Goal: Use online tool/utility: Utilize a website feature to perform a specific function

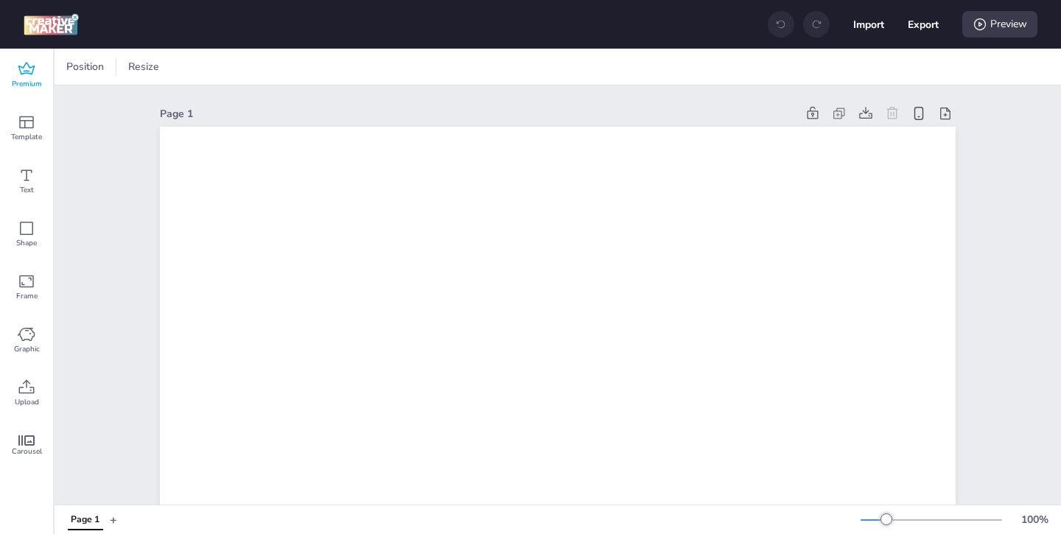
click at [13, 68] on div "Premium" at bounding box center [26, 75] width 53 height 53
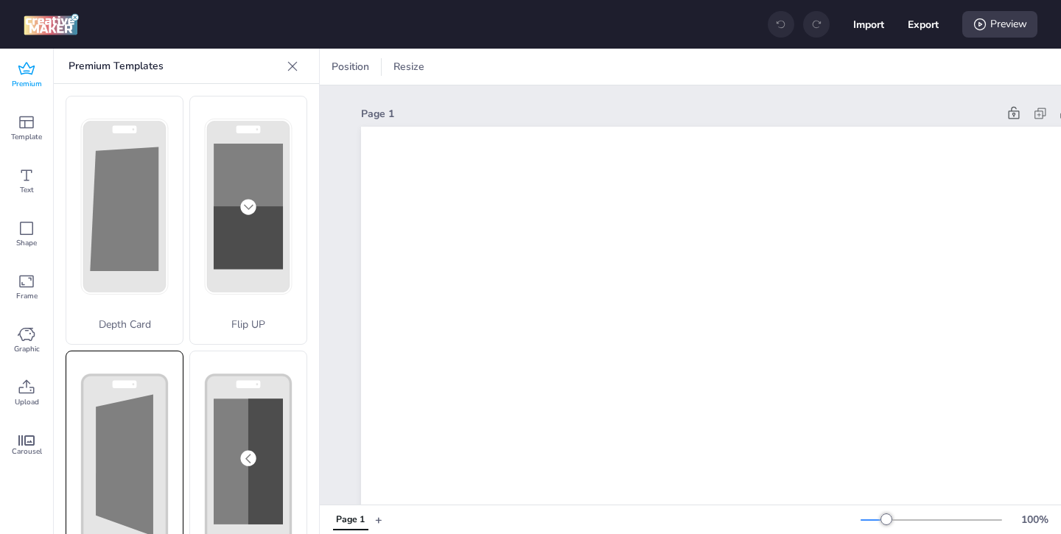
scroll to position [27, 0]
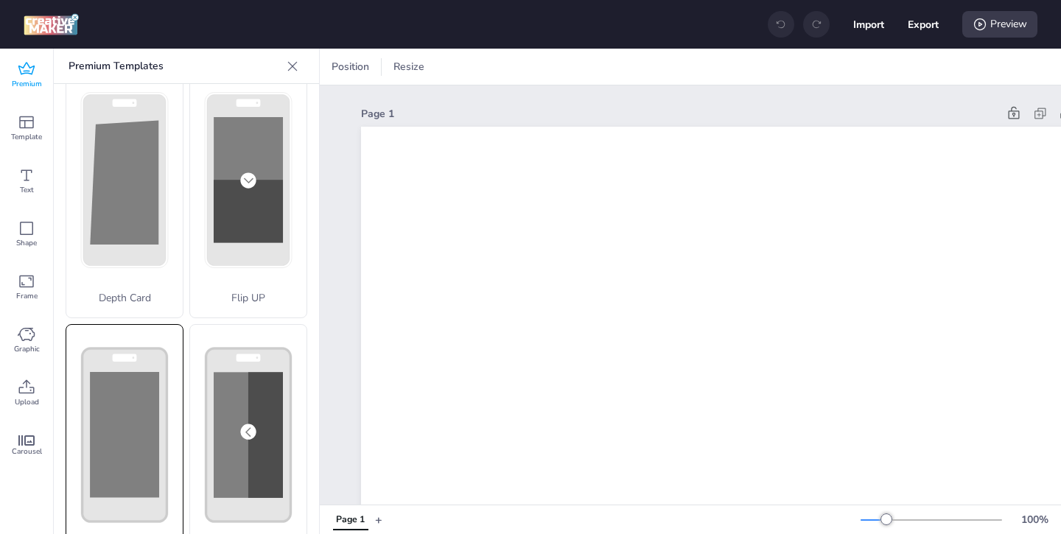
click at [143, 440] on rect at bounding box center [124, 434] width 69 height 125
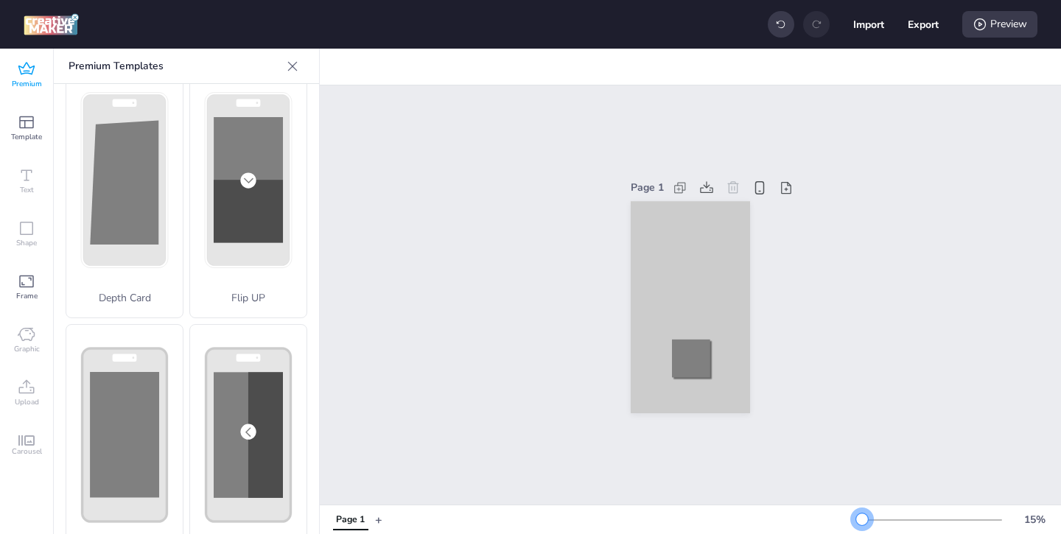
drag, startPoint x: 886, startPoint y: 520, endPoint x: 862, endPoint y: 522, distance: 23.6
click at [862, 522] on div at bounding box center [862, 520] width 12 height 12
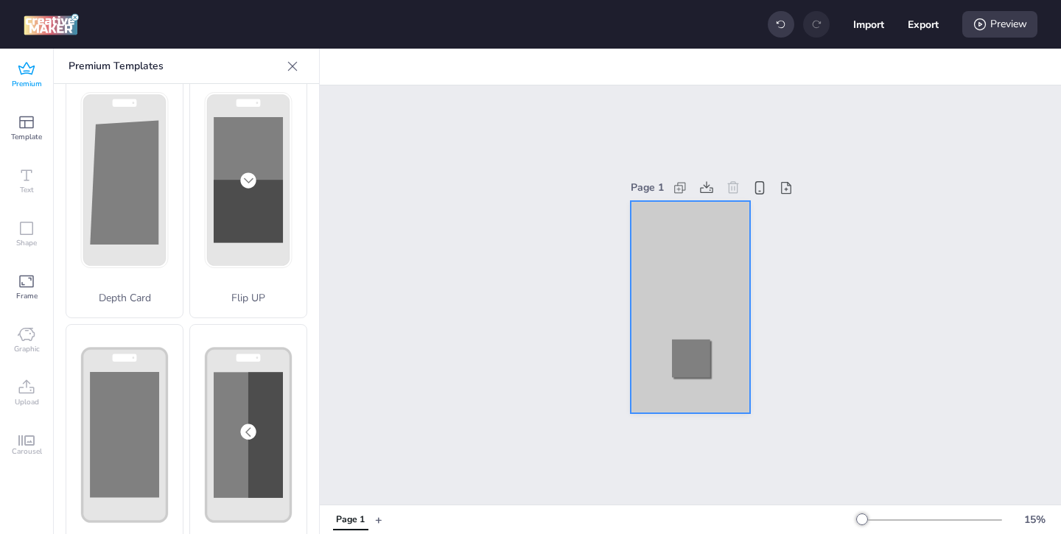
click at [651, 231] on div at bounding box center [690, 307] width 119 height 212
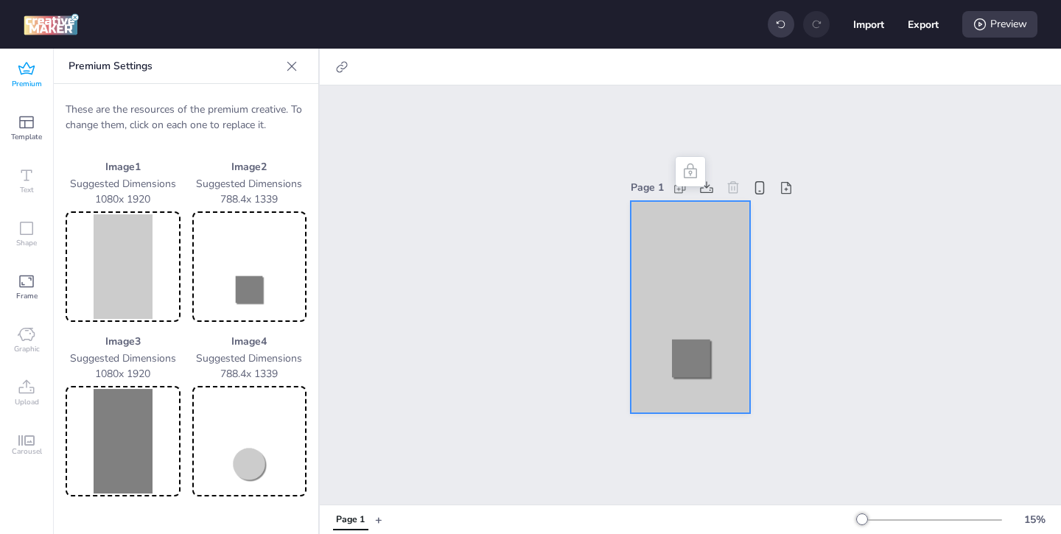
click at [129, 285] on img at bounding box center [123, 266] width 109 height 105
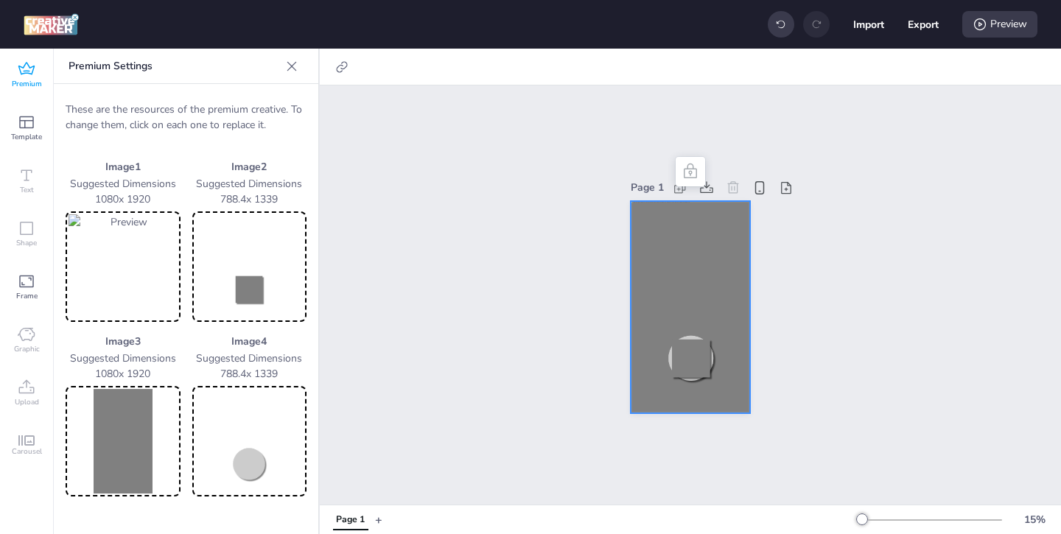
click at [248, 278] on img at bounding box center [249, 266] width 109 height 105
click at [138, 424] on img at bounding box center [123, 441] width 109 height 105
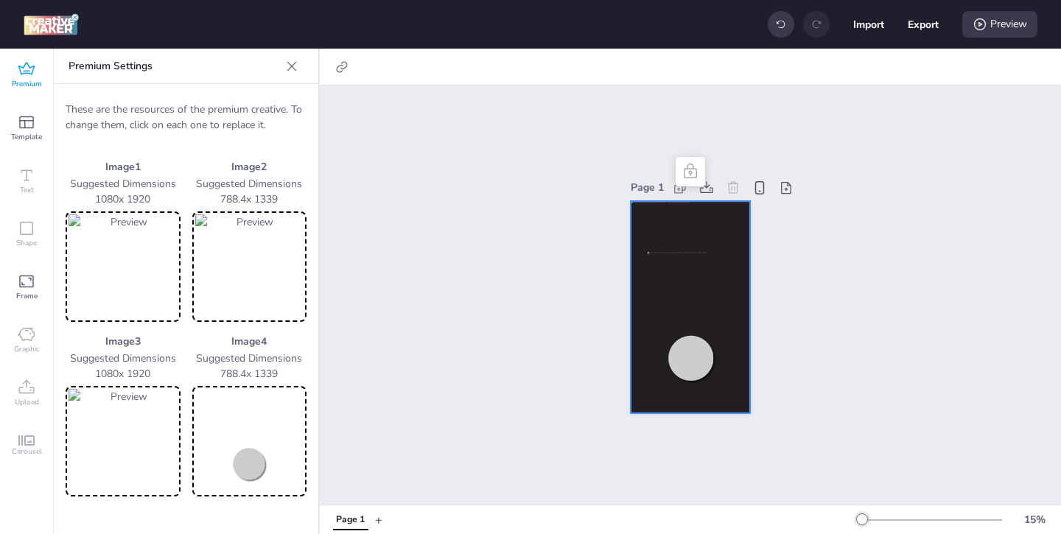
click at [252, 470] on img at bounding box center [249, 441] width 109 height 105
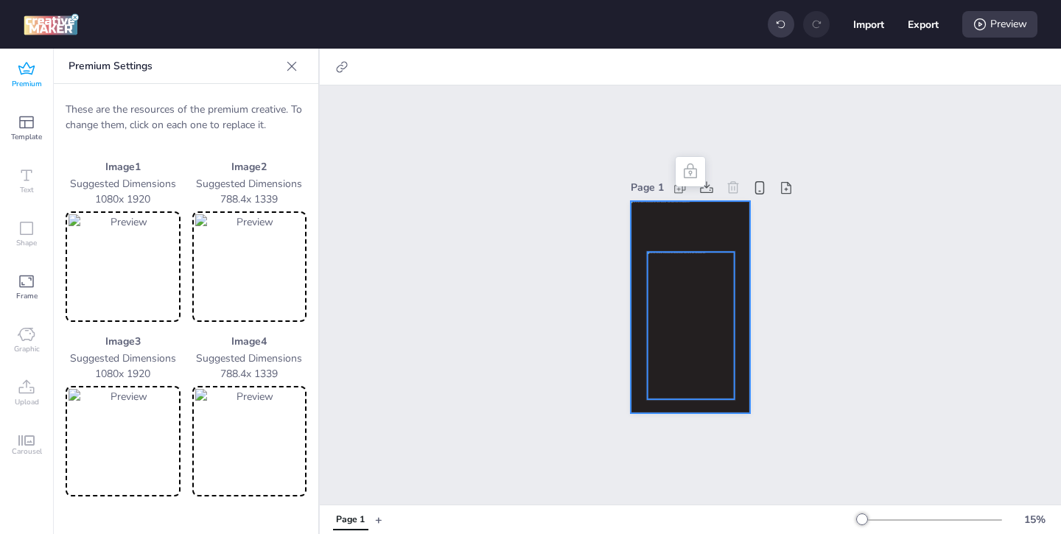
click at [707, 253] on div at bounding box center [691, 326] width 87 height 148
click at [644, 223] on div at bounding box center [690, 307] width 119 height 212
click at [338, 70] on icon at bounding box center [341, 67] width 15 height 15
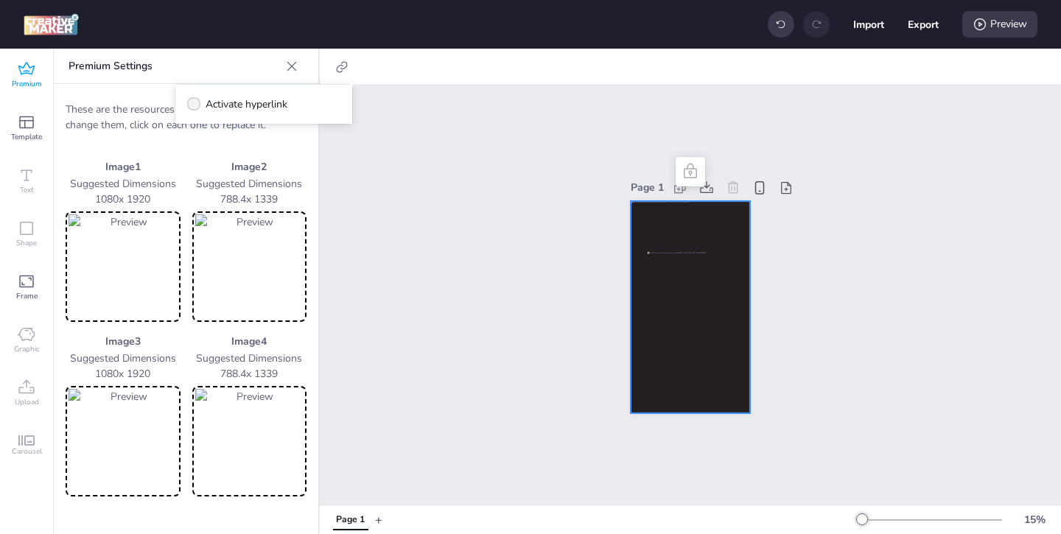
click at [290, 100] on label "Activate hyperlink" at bounding box center [237, 104] width 111 height 26
click at [196, 105] on input "Activate hyperlink" at bounding box center [191, 110] width 10 height 10
checkbox input "true"
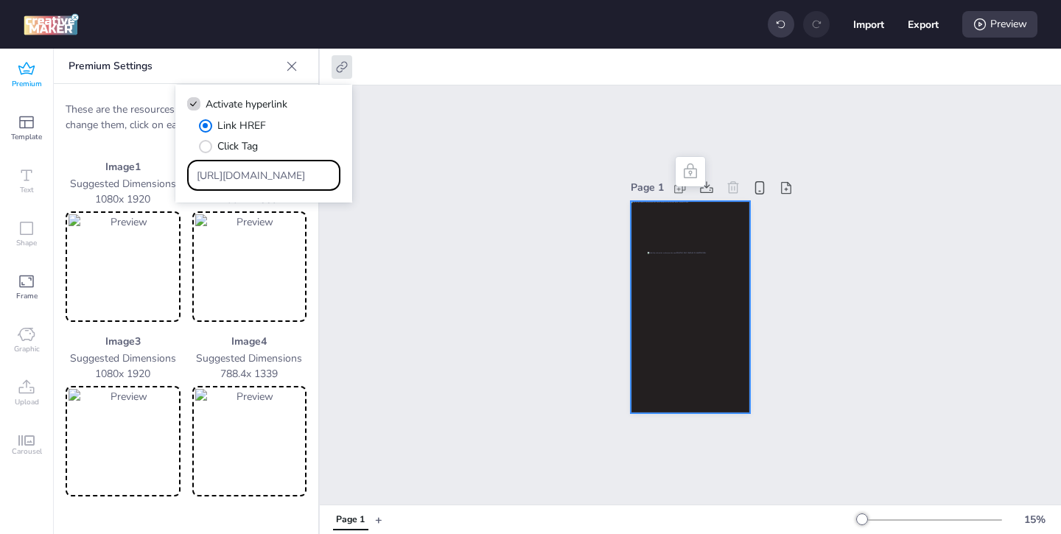
drag, startPoint x: 290, startPoint y: 180, endPoint x: 249, endPoint y: 138, distance: 58.9
click at [250, 140] on div "Link HREF Click Tag [URL][DOMAIN_NAME]" at bounding box center [263, 154] width 153 height 73
paste input "[URL][DOMAIN_NAME][PERSON_NAME]"
type input "[URL][DOMAIN_NAME][PERSON_NAME]"
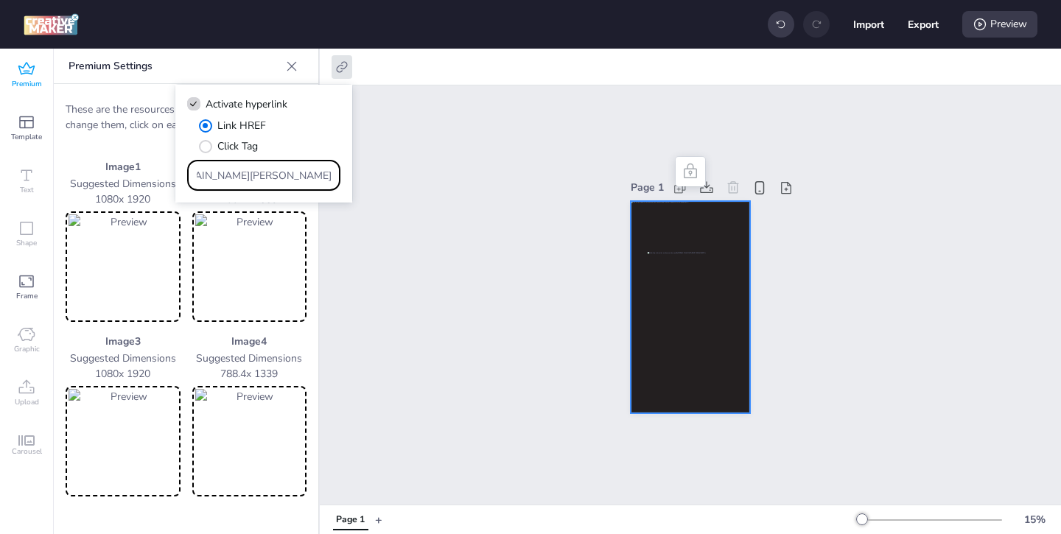
click at [464, 263] on div "Page 1" at bounding box center [690, 294] width 741 height 419
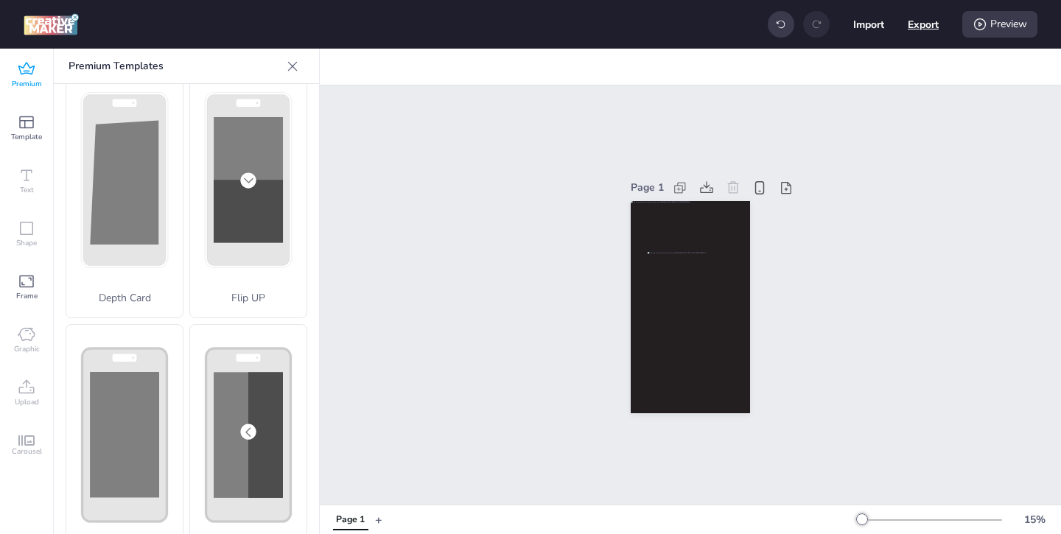
click at [922, 20] on button "Export" at bounding box center [923, 24] width 31 height 31
select select "html"
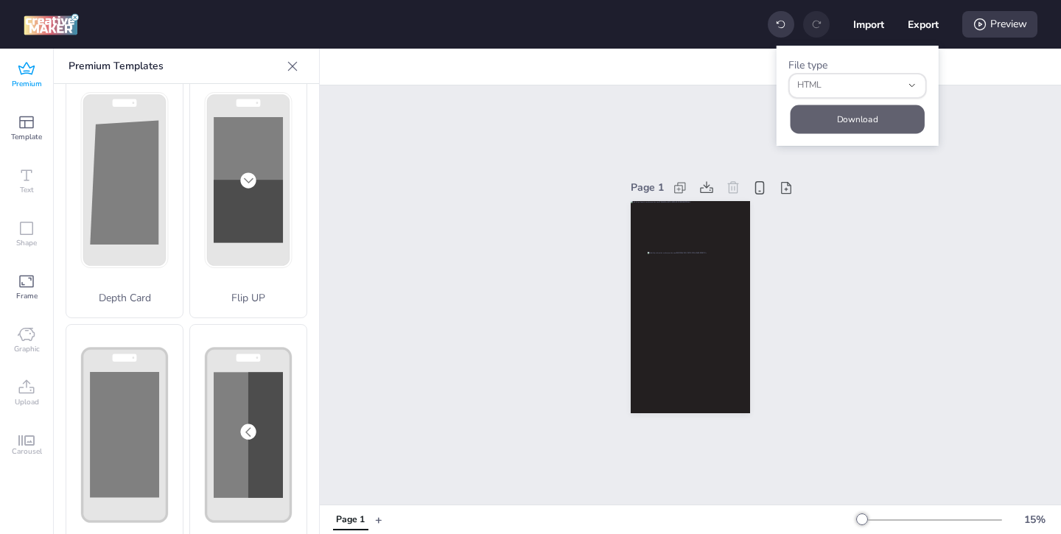
click at [858, 116] on button "Download" at bounding box center [858, 119] width 134 height 29
